Goal: Information Seeking & Learning: Learn about a topic

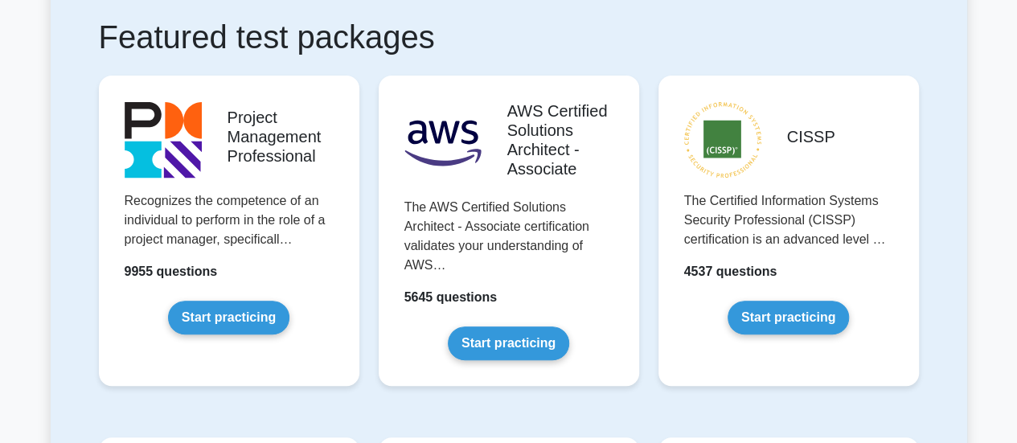
scroll to position [322, 0]
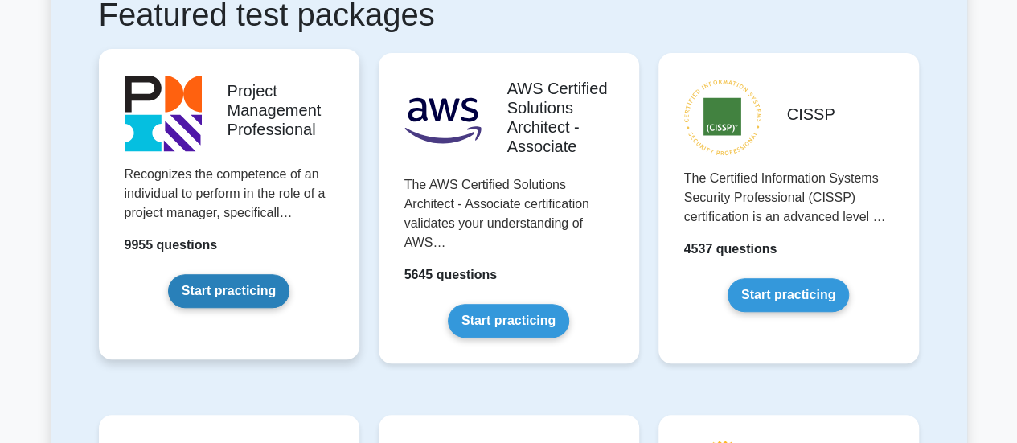
click at [240, 274] on link "Start practicing" at bounding box center [228, 291] width 121 height 34
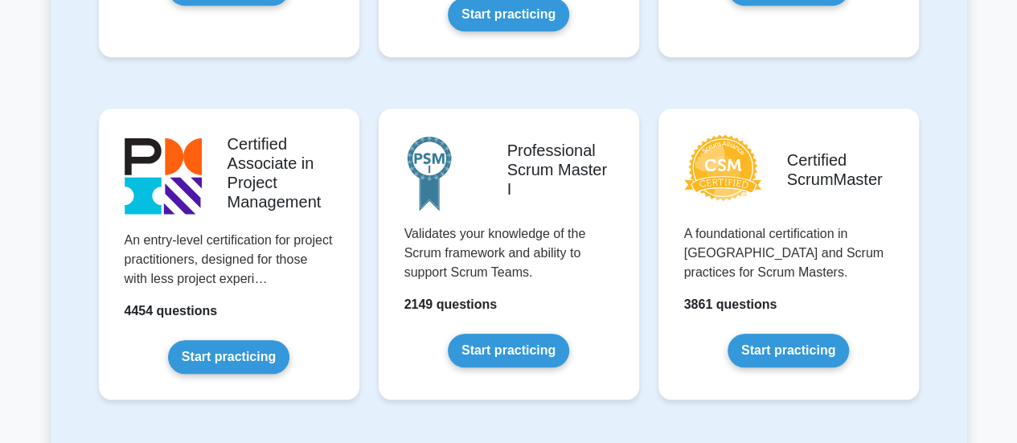
scroll to position [643, 0]
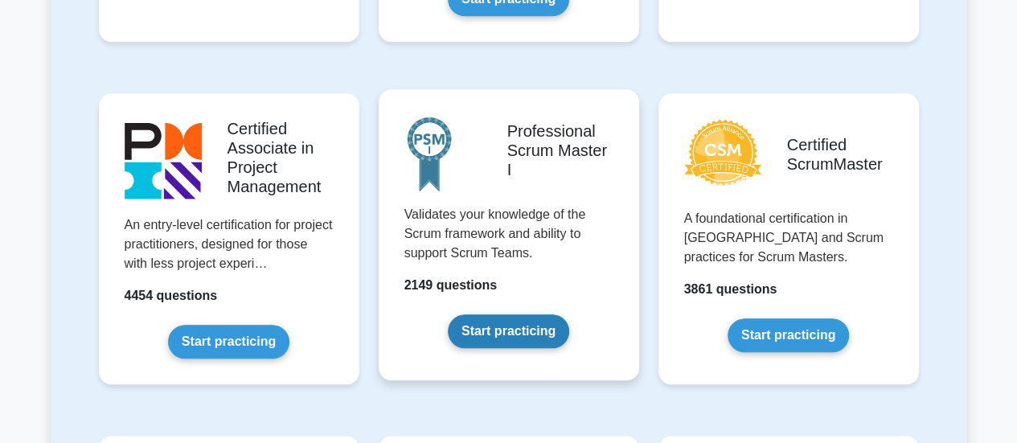
click at [558, 314] on link "Start practicing" at bounding box center [508, 331] width 121 height 34
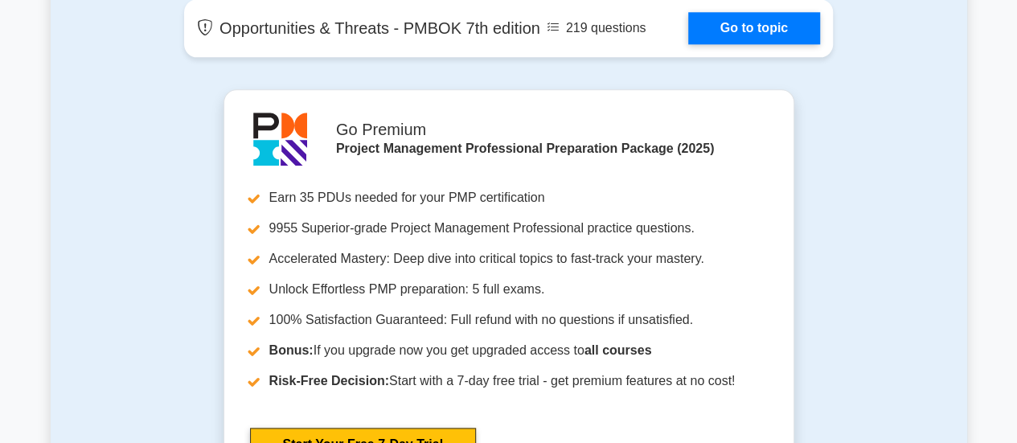
scroll to position [4019, 0]
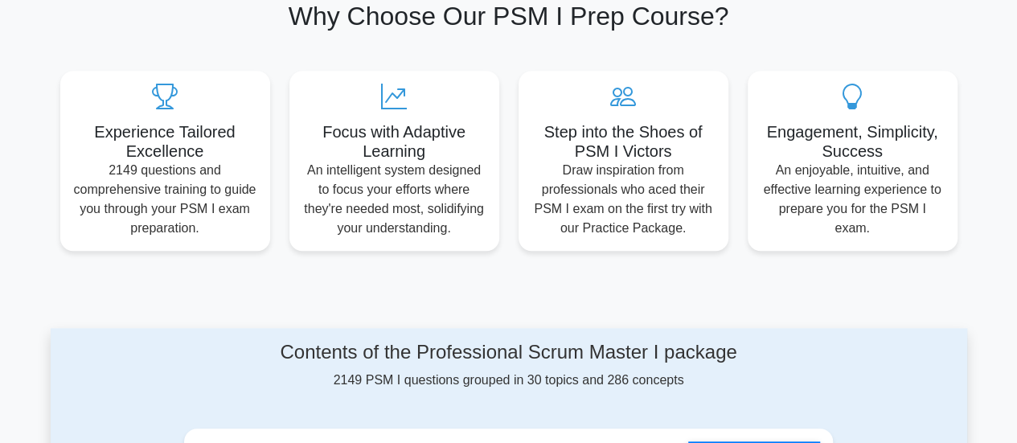
scroll to position [563, 0]
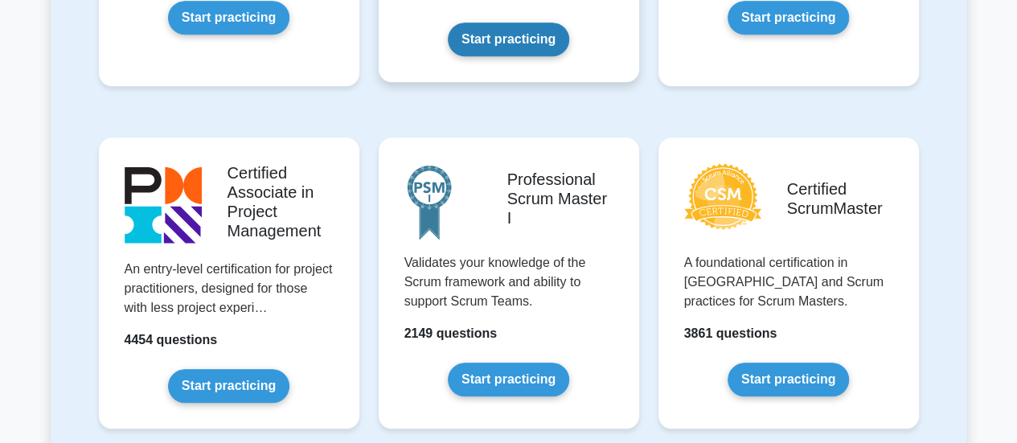
scroll to position [723, 0]
